Goal: Information Seeking & Learning: Check status

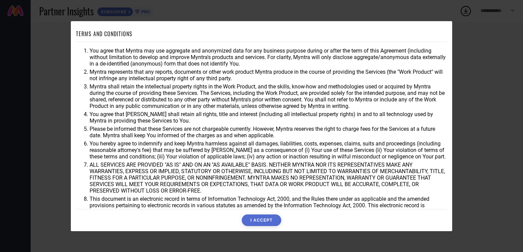
click at [264, 218] on button "I ACCEPT" at bounding box center [261, 220] width 39 height 12
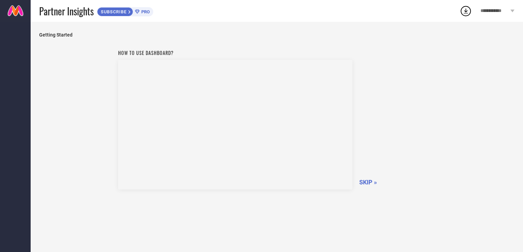
click at [367, 178] on span "SKIP »" at bounding box center [369, 181] width 18 height 7
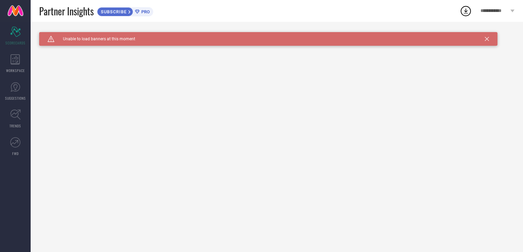
click at [487, 40] on icon at bounding box center [487, 39] width 4 height 4
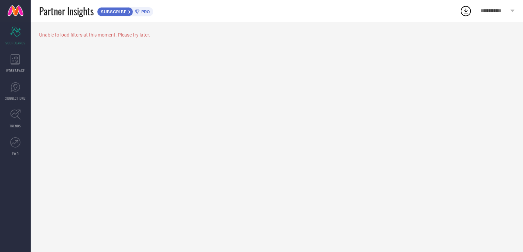
click at [194, 70] on div "Unable to load filters at this moment. Please try later." at bounding box center [277, 137] width 493 height 230
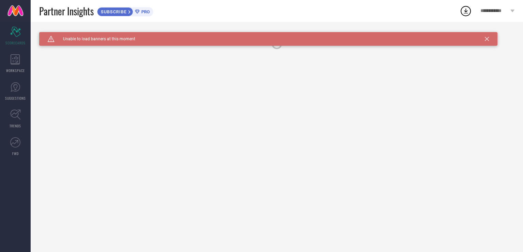
click at [80, 43] on div "Caution Created with Sketch. Unable to load banners at this moment" at bounding box center [268, 39] width 459 height 14
click at [487, 39] on icon at bounding box center [487, 39] width 4 height 4
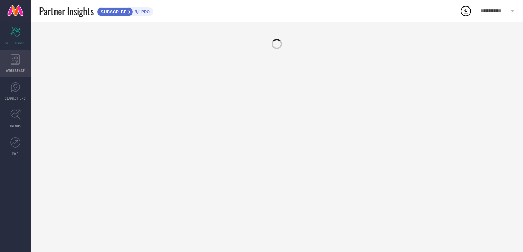
click at [11, 60] on icon at bounding box center [16, 59] width 10 height 10
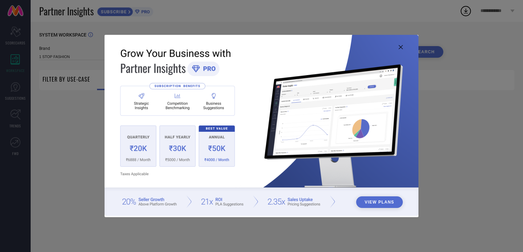
type input "1 STOP FASHION"
type input "All"
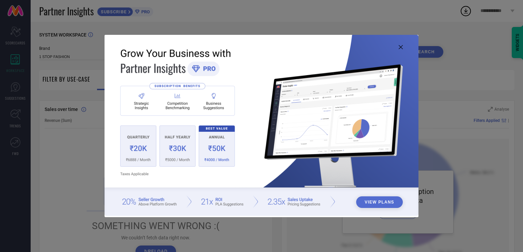
click at [402, 47] on icon at bounding box center [401, 47] width 4 height 4
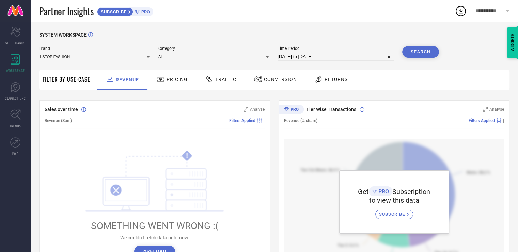
click at [89, 55] on input at bounding box center [94, 56] width 111 height 7
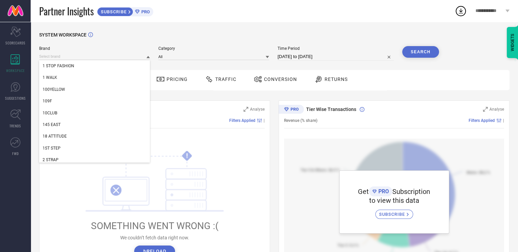
click at [200, 40] on div "SYSTEM WORKSPACE" at bounding box center [274, 39] width 471 height 14
click at [80, 58] on input at bounding box center [94, 56] width 111 height 7
type input "V"
click at [204, 36] on div "SYSTEM WORKSPACE" at bounding box center [274, 39] width 471 height 14
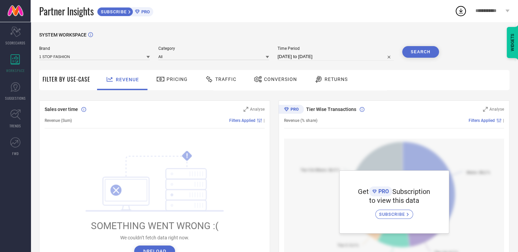
click at [412, 51] on button "Search" at bounding box center [421, 52] width 37 height 12
click at [19, 93] on link "SUGGESTIONS" at bounding box center [15, 90] width 31 height 27
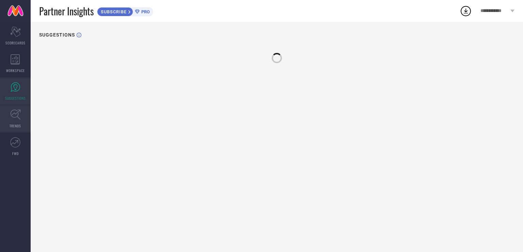
click at [21, 113] on link "TRENDS" at bounding box center [15, 118] width 31 height 27
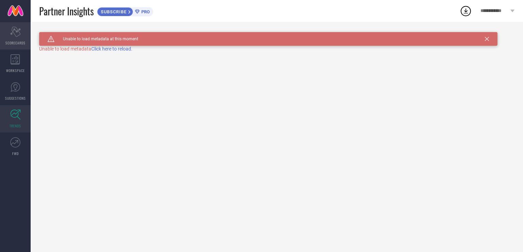
click at [19, 38] on div "Scorecard SCORECARDS" at bounding box center [15, 35] width 31 height 27
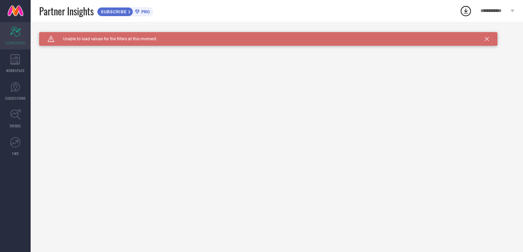
click at [19, 38] on div "Scorecard SCORECARDS" at bounding box center [15, 35] width 31 height 27
click at [489, 39] on icon at bounding box center [487, 39] width 4 height 4
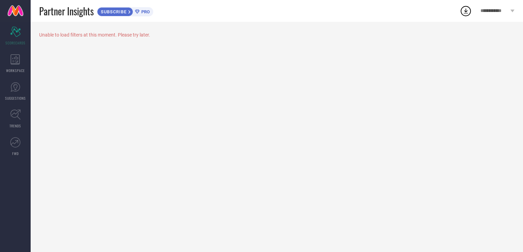
click at [498, 12] on span "**********" at bounding box center [495, 11] width 28 height 6
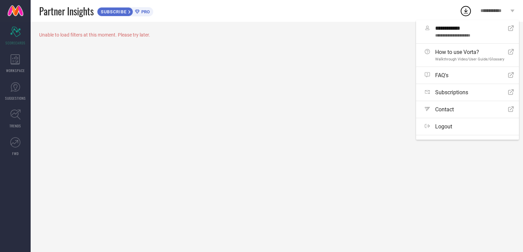
click at [92, 54] on div "Unable to load filters at this moment. Please try later." at bounding box center [277, 137] width 493 height 230
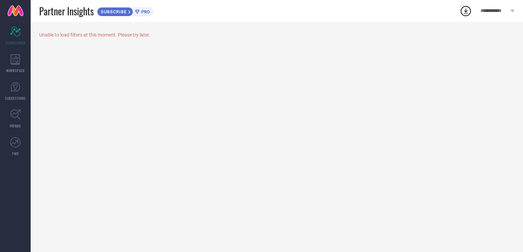
click at [67, 35] on div "Unable to load filters at this moment. Please try later." at bounding box center [277, 34] width 476 height 5
click at [127, 14] on div "SUBSCRIBE" at bounding box center [115, 11] width 36 height 9
click at [20, 36] on icon "Scorecard" at bounding box center [15, 32] width 11 height 10
click at [19, 64] on icon at bounding box center [15, 59] width 9 height 10
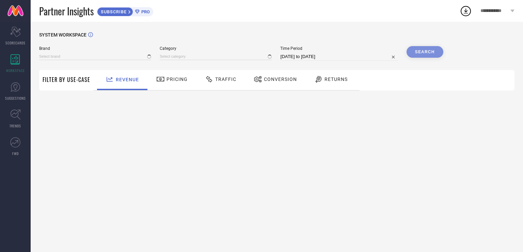
type input "1 STOP FASHION"
type input "All"
click at [164, 79] on div at bounding box center [161, 79] width 10 height 8
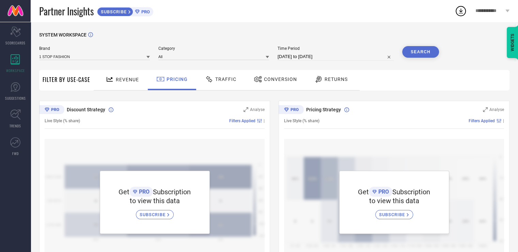
click at [122, 78] on span "Revenue" at bounding box center [127, 79] width 23 height 5
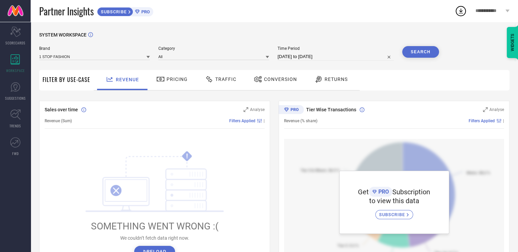
click at [172, 77] on span "Pricing" at bounding box center [177, 78] width 21 height 5
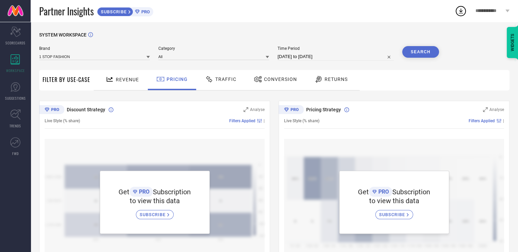
click at [213, 77] on div at bounding box center [210, 79] width 10 height 8
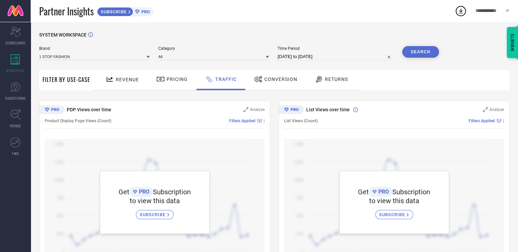
click at [272, 81] on span "Conversion" at bounding box center [280, 78] width 33 height 5
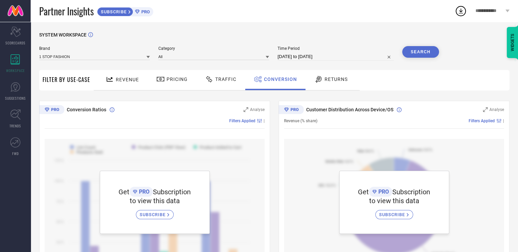
click at [325, 81] on span "Returns" at bounding box center [336, 78] width 23 height 5
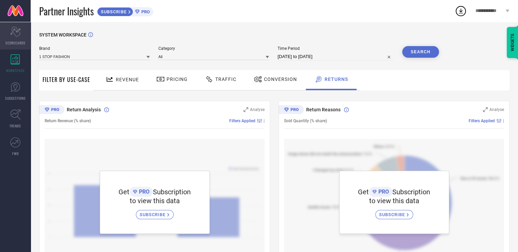
click at [16, 36] on icon at bounding box center [15, 32] width 10 height 10
